Goal: Transaction & Acquisition: Purchase product/service

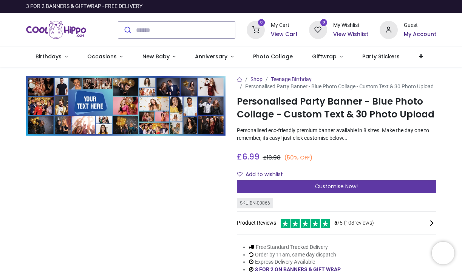
click at [290, 190] on div "Customise Now!" at bounding box center [337, 186] width 200 height 13
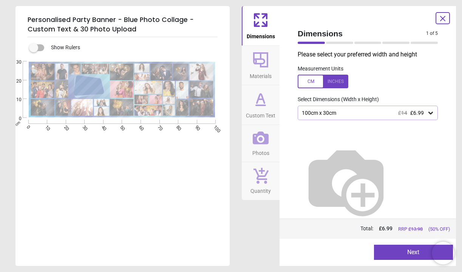
click at [34, 48] on label at bounding box center [34, 48] width 0 height 0
click at [45, 47] on div "Show Rulers" at bounding box center [132, 47] width 196 height 9
click at [34, 48] on label at bounding box center [34, 48] width 0 height 0
click at [337, 79] on div at bounding box center [323, 81] width 51 height 14
click at [374, 110] on div "39.4" x 11.8" (3ft 3" x 1ft) £14 £6.99" at bounding box center [364, 113] width 126 height 6
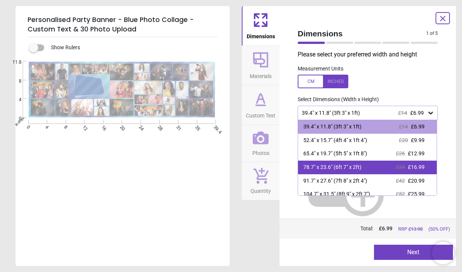
click at [370, 166] on div "78.7" x 23.6" (6ft 7" x 2ft) £34 £16.99" at bounding box center [367, 167] width 139 height 14
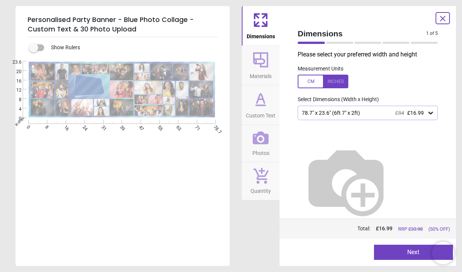
drag, startPoint x: 24, startPoint y: 81, endPoint x: 23, endPoint y: 99, distance: 18.2
click at [23, 99] on div "E" at bounding box center [122, 89] width 213 height 56
click at [262, 65] on icon at bounding box center [260, 59] width 15 height 15
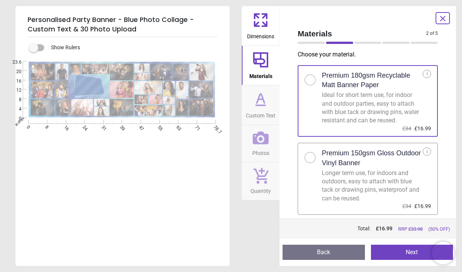
click at [263, 99] on icon at bounding box center [261, 98] width 8 height 9
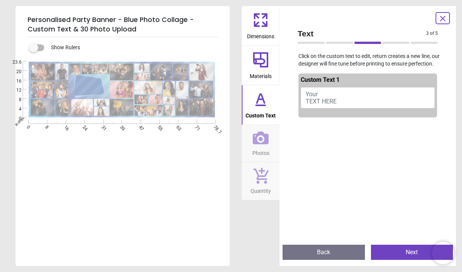
click at [264, 140] on icon at bounding box center [261, 138] width 16 height 16
click at [256, 60] on icon at bounding box center [260, 59] width 15 height 15
